Goal: Check status

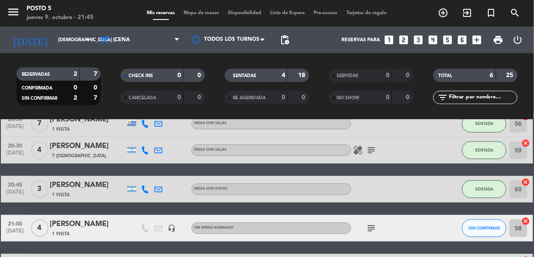
scroll to position [102, 0]
